Goal: Information Seeking & Learning: Learn about a topic

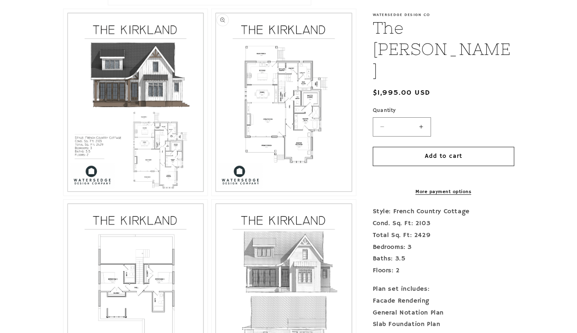
scroll to position [550, 0]
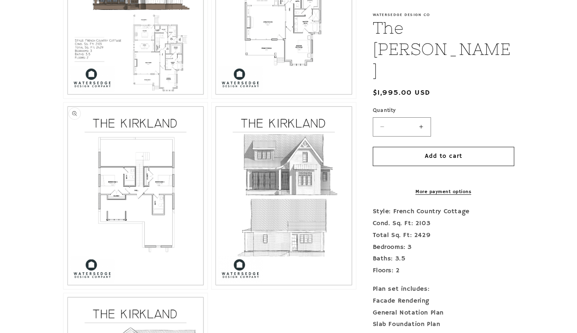
click at [64, 289] on button "Open media 4 in modal" at bounding box center [64, 289] width 0 height 0
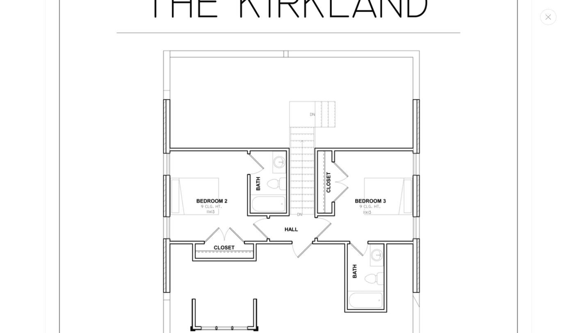
scroll to position [1981, 0]
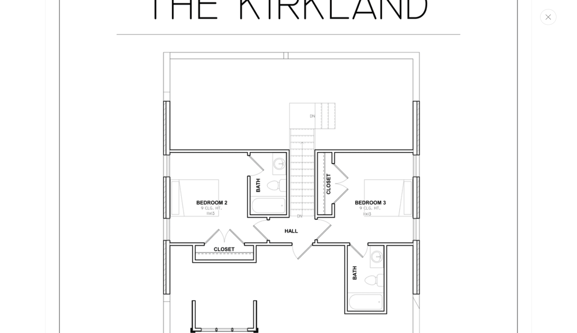
click at [550, 18] on icon "Close" at bounding box center [548, 16] width 6 height 5
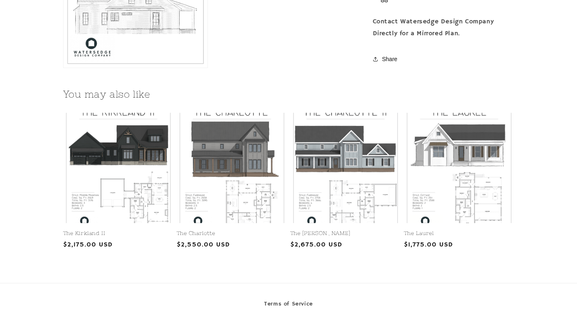
scroll to position [980, 0]
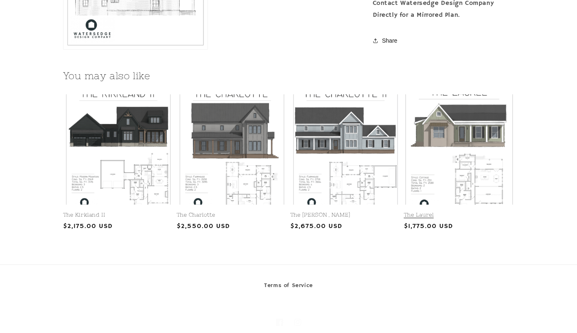
click at [458, 211] on link "The Laurel" at bounding box center [459, 214] width 110 height 7
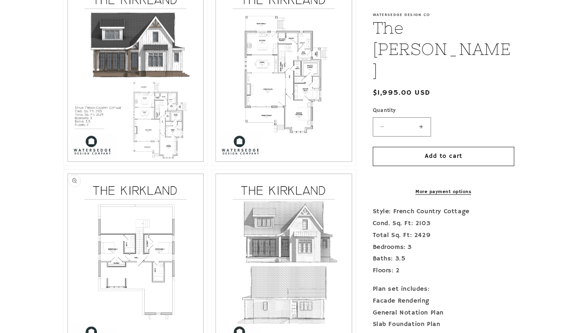
scroll to position [468, 0]
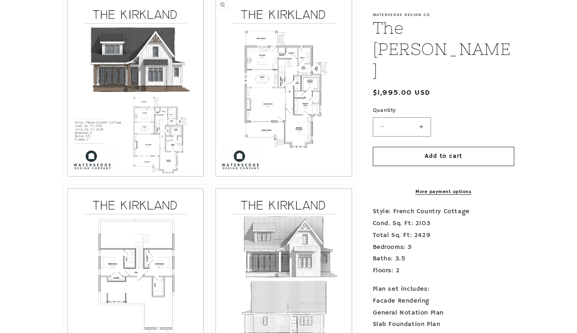
click at [211, 180] on button "Open media 3 in modal" at bounding box center [211, 180] width 0 height 0
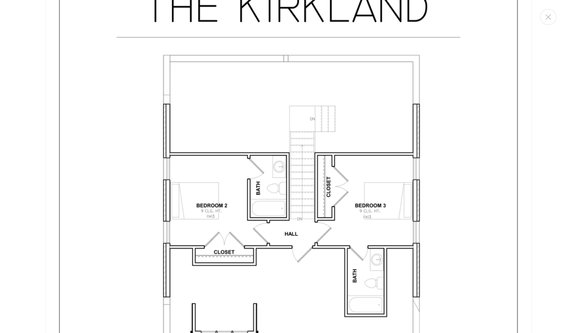
scroll to position [2018, 0]
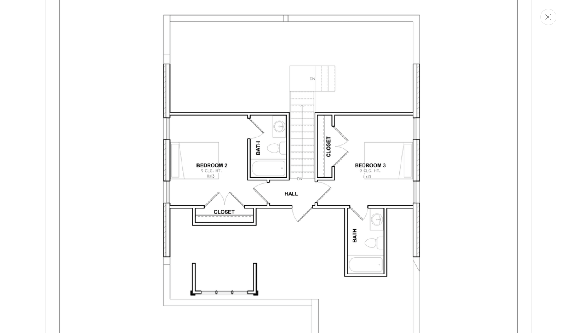
click at [552, 23] on button "Close" at bounding box center [548, 17] width 16 height 16
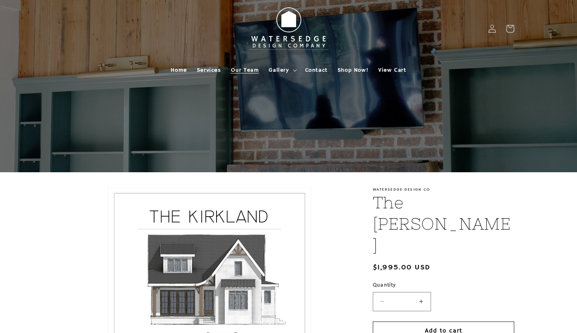
scroll to position [0, 0]
click at [180, 71] on span "Home" at bounding box center [178, 69] width 16 height 7
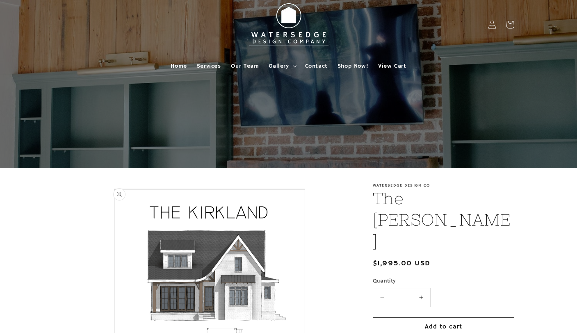
scroll to position [7, 0]
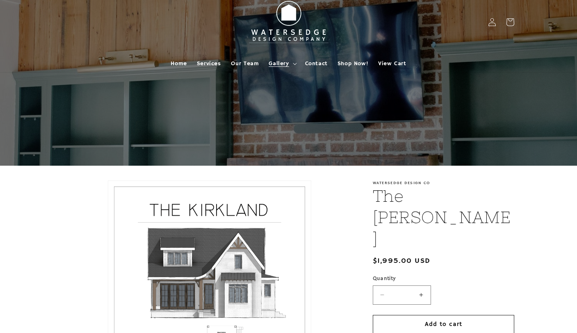
click at [291, 60] on summary "Gallery" at bounding box center [282, 63] width 36 height 17
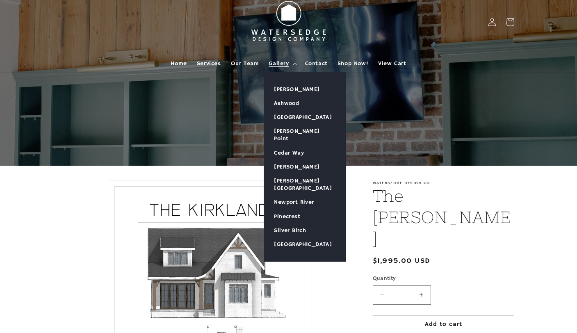
click at [291, 60] on summary "Gallery" at bounding box center [282, 63] width 36 height 17
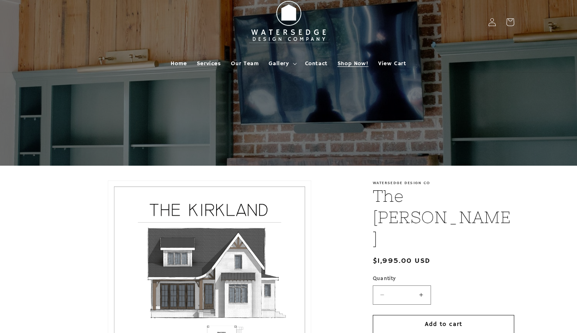
click at [343, 61] on span "Shop Now!" at bounding box center [352, 63] width 31 height 7
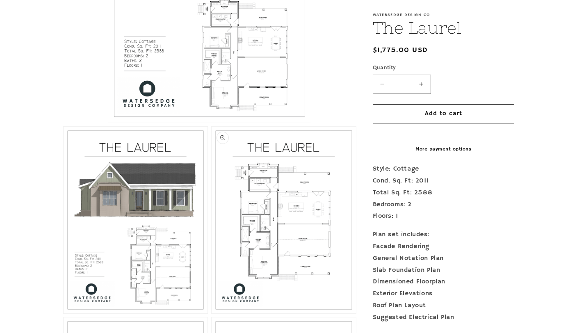
scroll to position [434, 0]
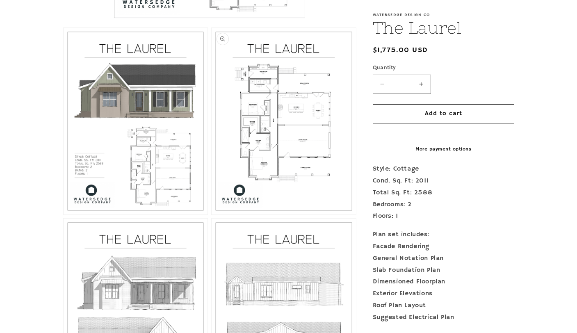
click at [211, 214] on button "Open media 3 in modal" at bounding box center [211, 214] width 0 height 0
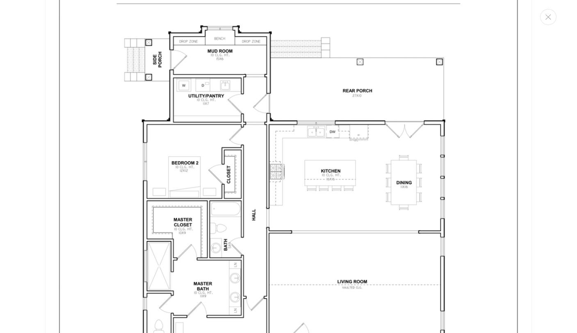
scroll to position [1376, 0]
click at [82, 73] on img "Media gallery" at bounding box center [288, 217] width 486 height 629
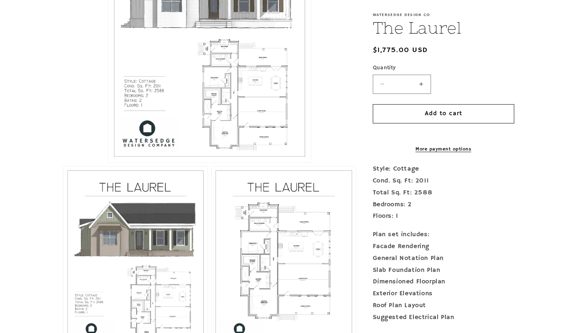
scroll to position [258, 0]
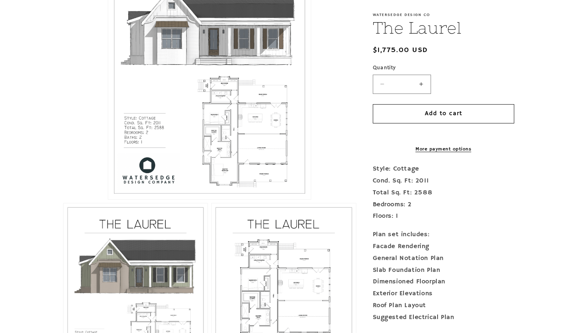
click at [108, 199] on button "Open media 1 in modal" at bounding box center [108, 199] width 0 height 0
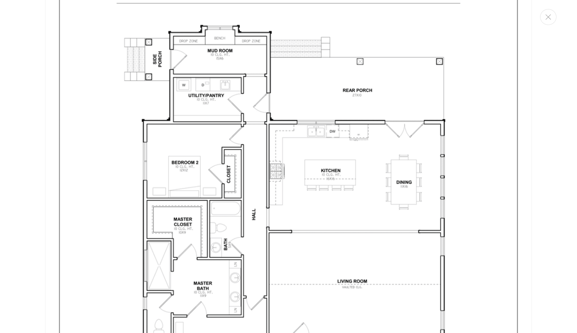
scroll to position [8, 0]
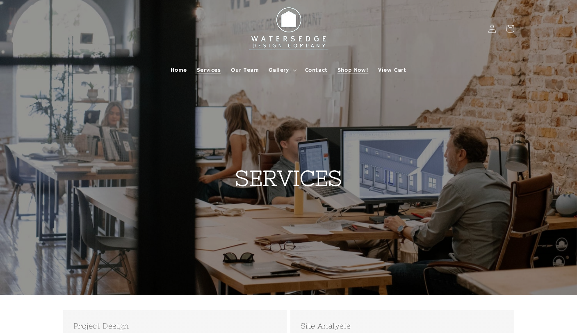
click at [350, 66] on span "Shop Now!" at bounding box center [352, 69] width 31 height 7
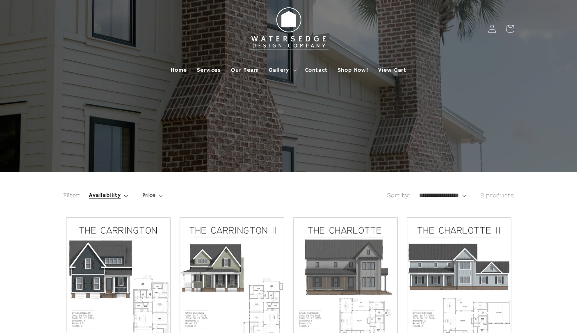
click at [111, 193] on span "Availability" at bounding box center [105, 195] width 32 height 9
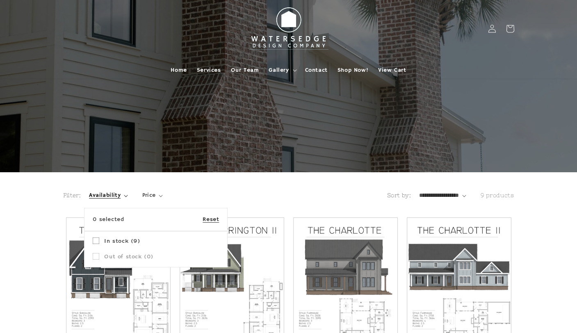
click at [111, 193] on summary "Availability" at bounding box center [108, 195] width 39 height 9
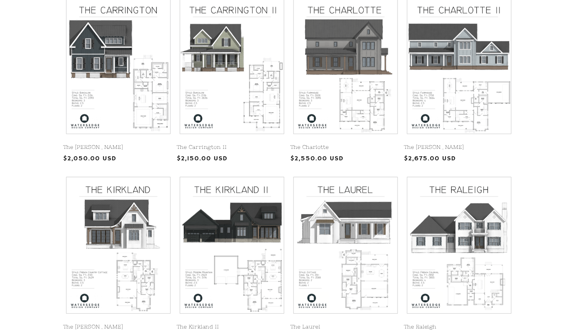
scroll to position [225, 0]
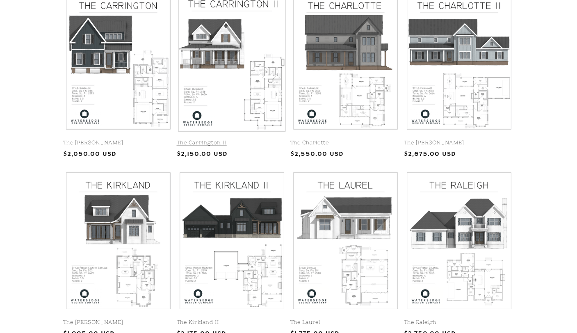
click at [263, 139] on link "The Carrington II" at bounding box center [232, 142] width 110 height 7
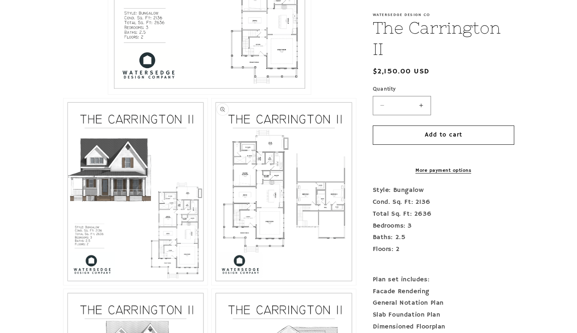
scroll to position [401, 0]
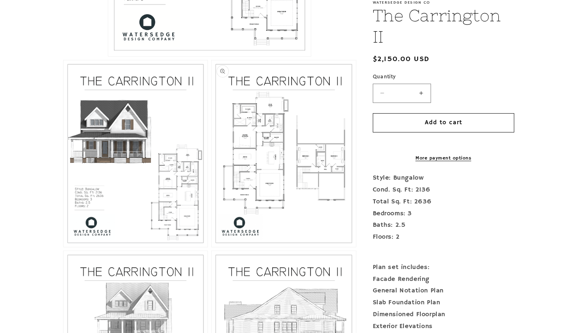
click at [211, 247] on button "Open media 3 in modal" at bounding box center [211, 247] width 0 height 0
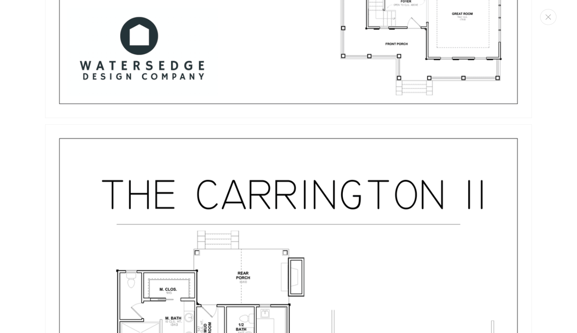
scroll to position [1105, 0]
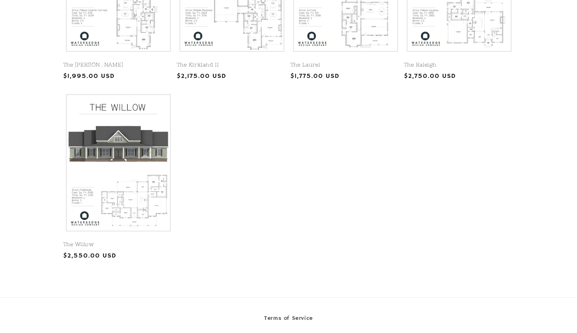
scroll to position [453, 0]
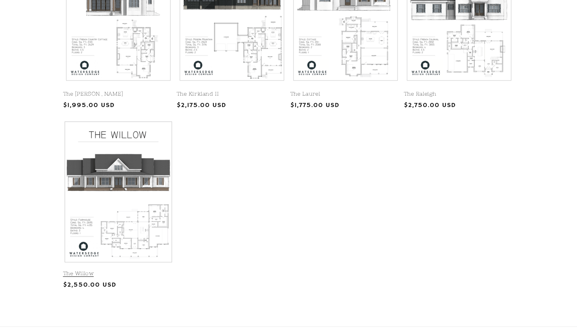
click at [131, 270] on link "The Willow" at bounding box center [118, 273] width 110 height 7
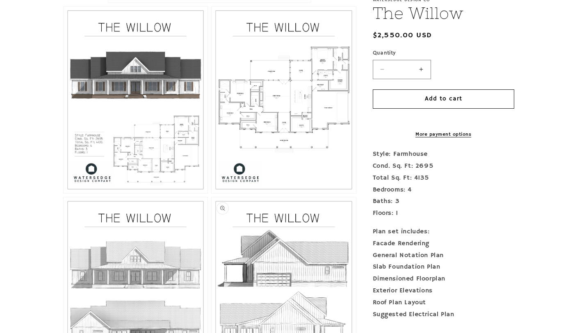
scroll to position [454, 0]
click at [211, 193] on button "Open media 3 in modal" at bounding box center [211, 193] width 0 height 0
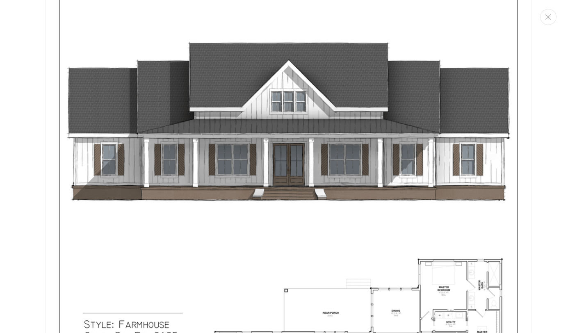
scroll to position [757, 0]
